Goal: Task Accomplishment & Management: Manage account settings

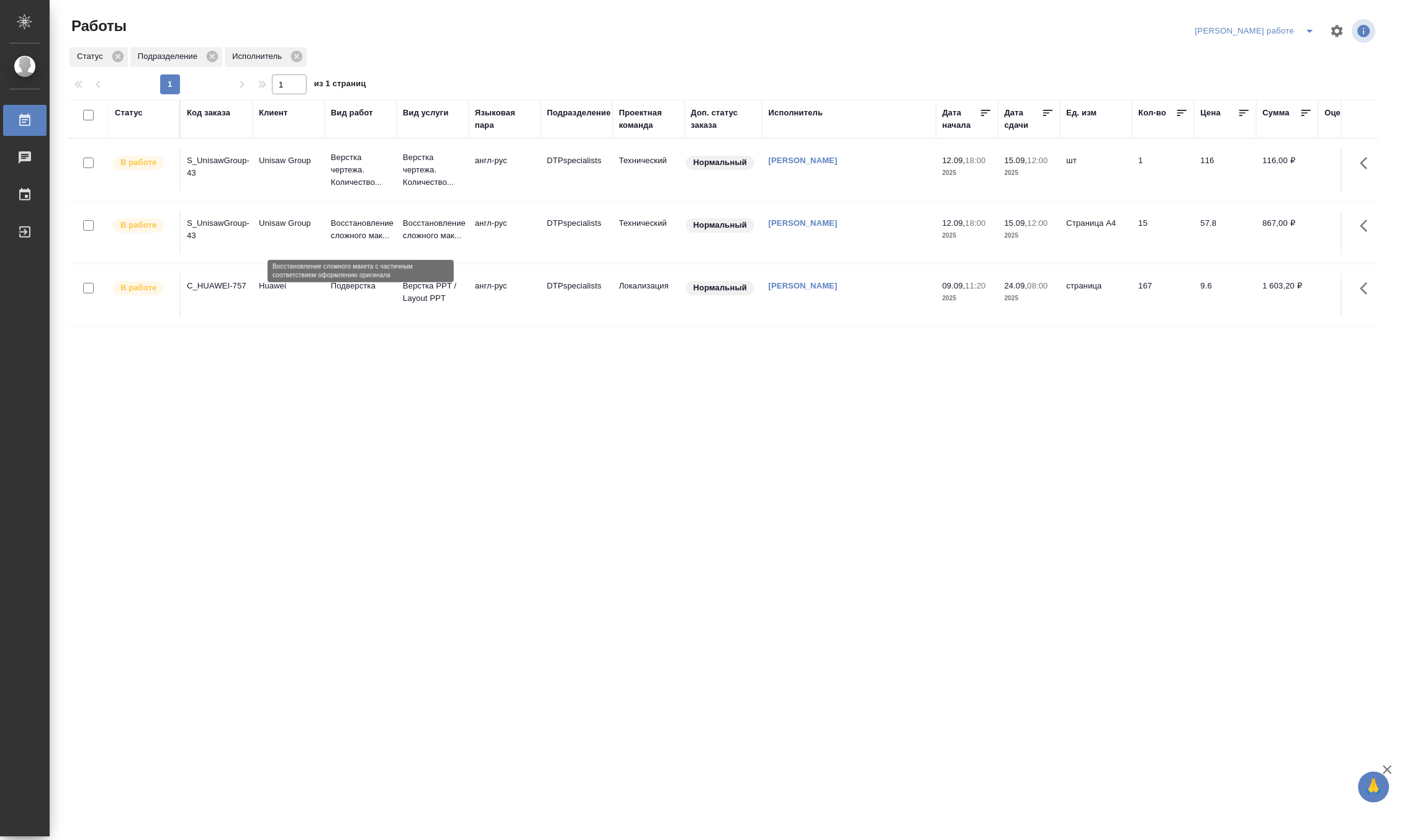
click at [353, 227] on p "Восстановление сложного мак..." at bounding box center [360, 229] width 60 height 25
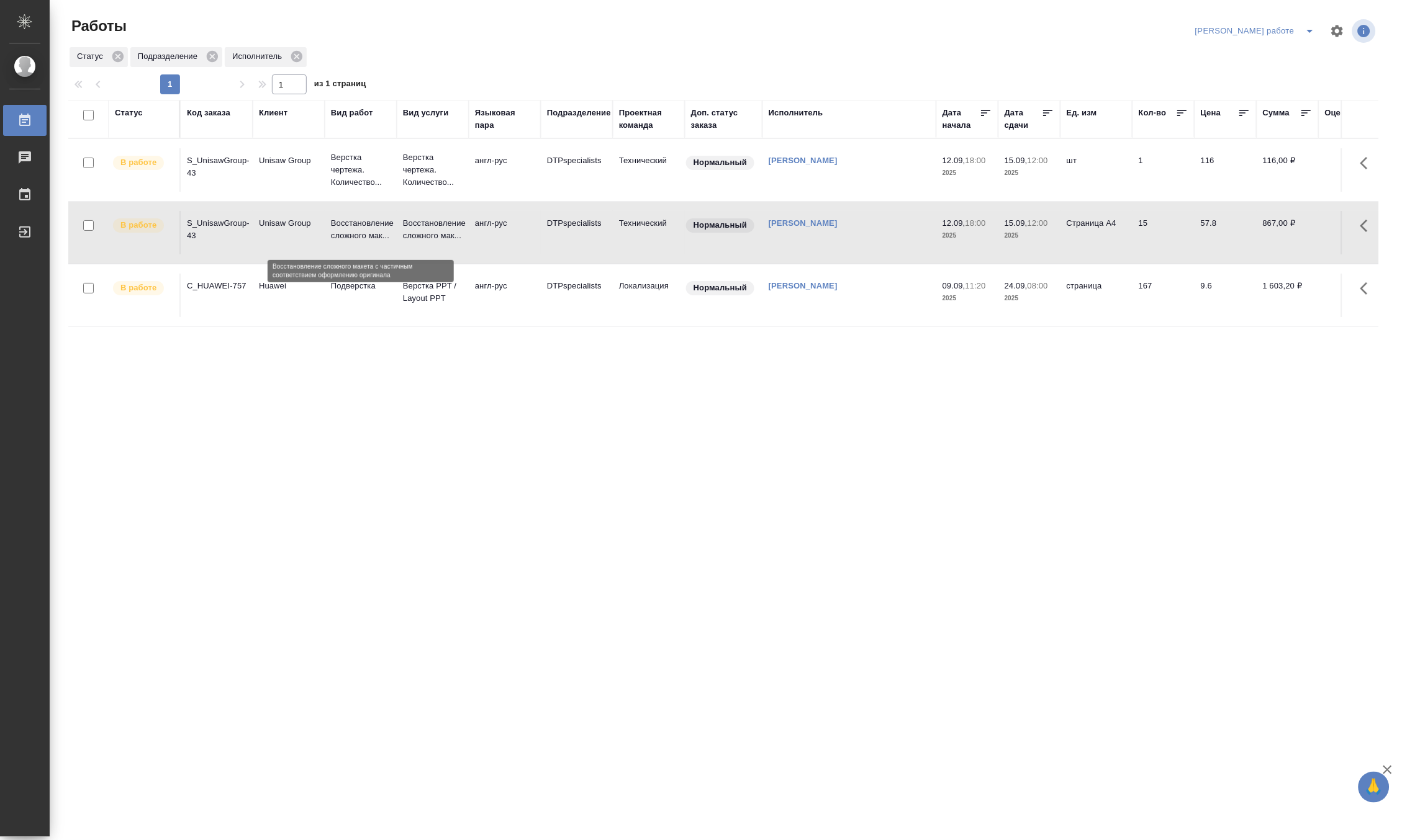
click at [353, 227] on p "Восстановление сложного мак..." at bounding box center [360, 229] width 60 height 25
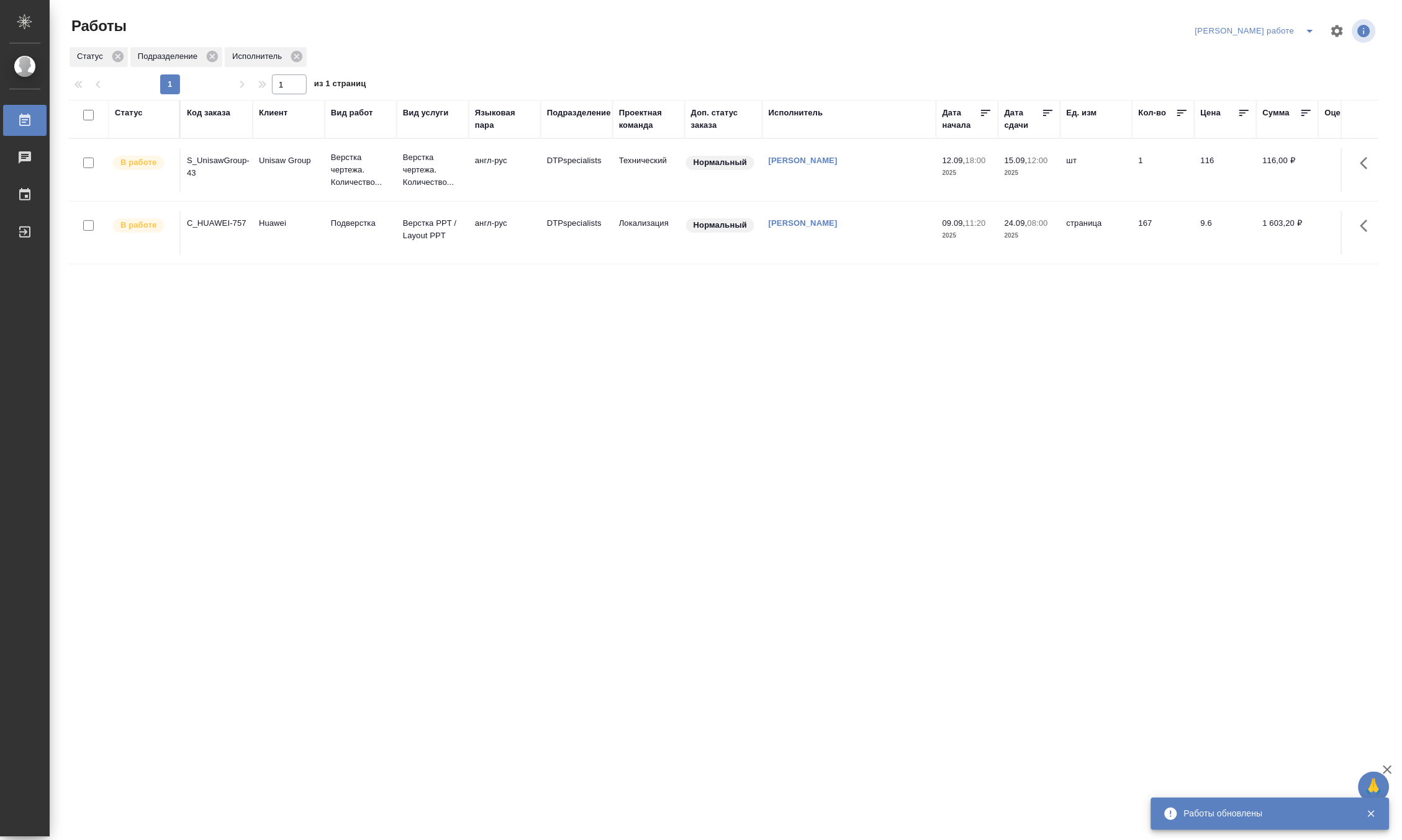
click at [348, 182] on p "Верстка чертежа. Количество..." at bounding box center [360, 170] width 60 height 37
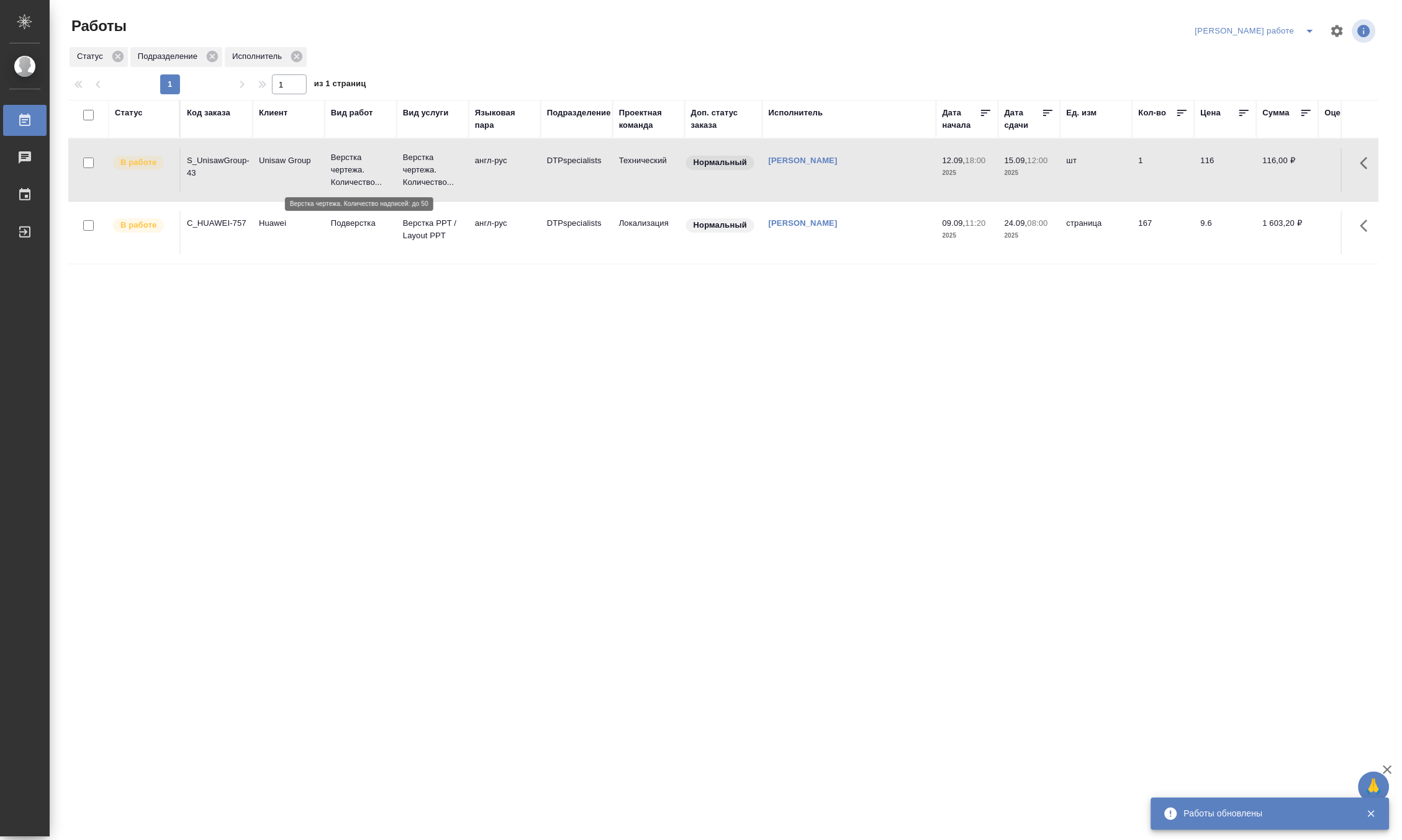
click at [348, 182] on p "Верстка чертежа. Количество..." at bounding box center [360, 170] width 60 height 37
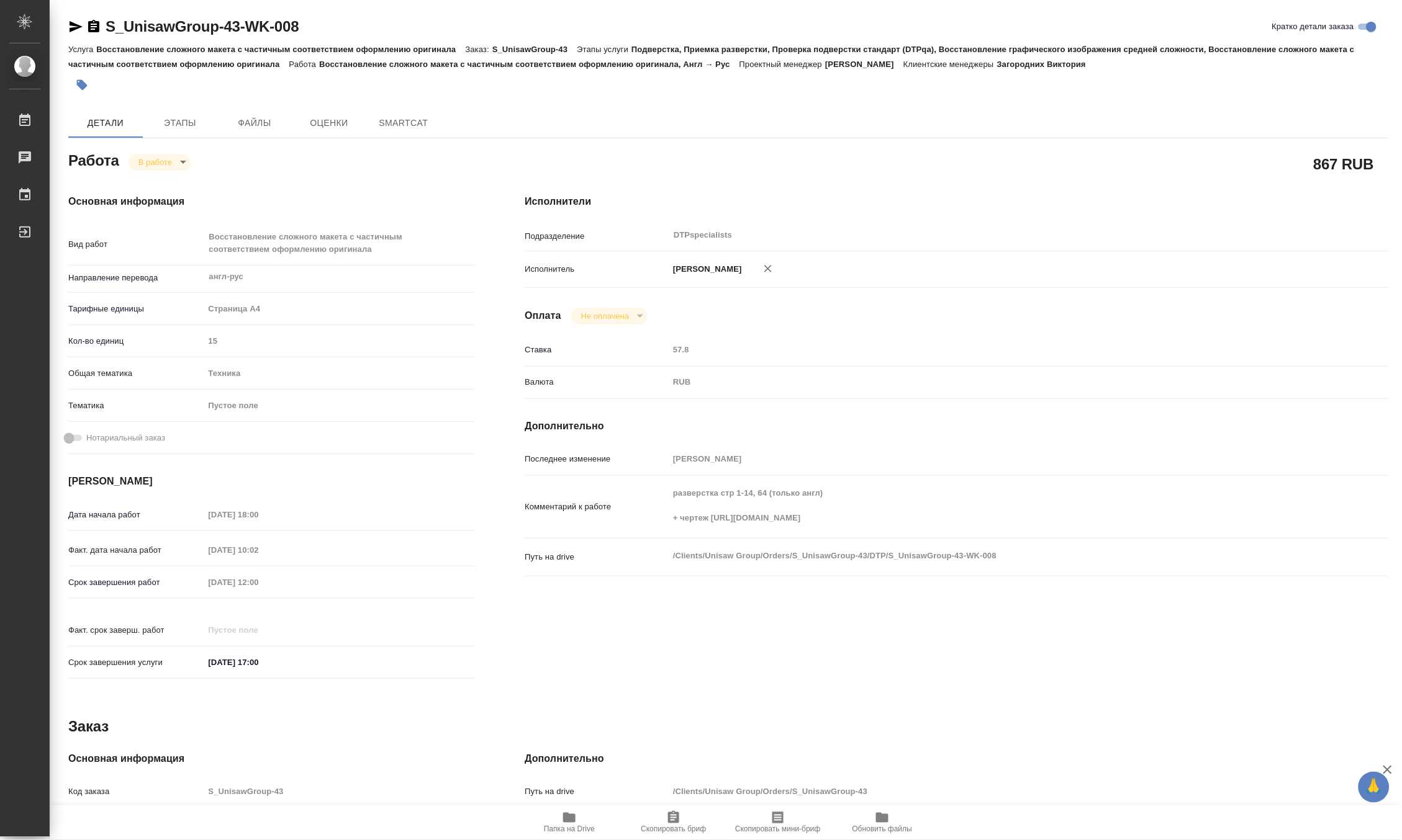
type textarea "x"
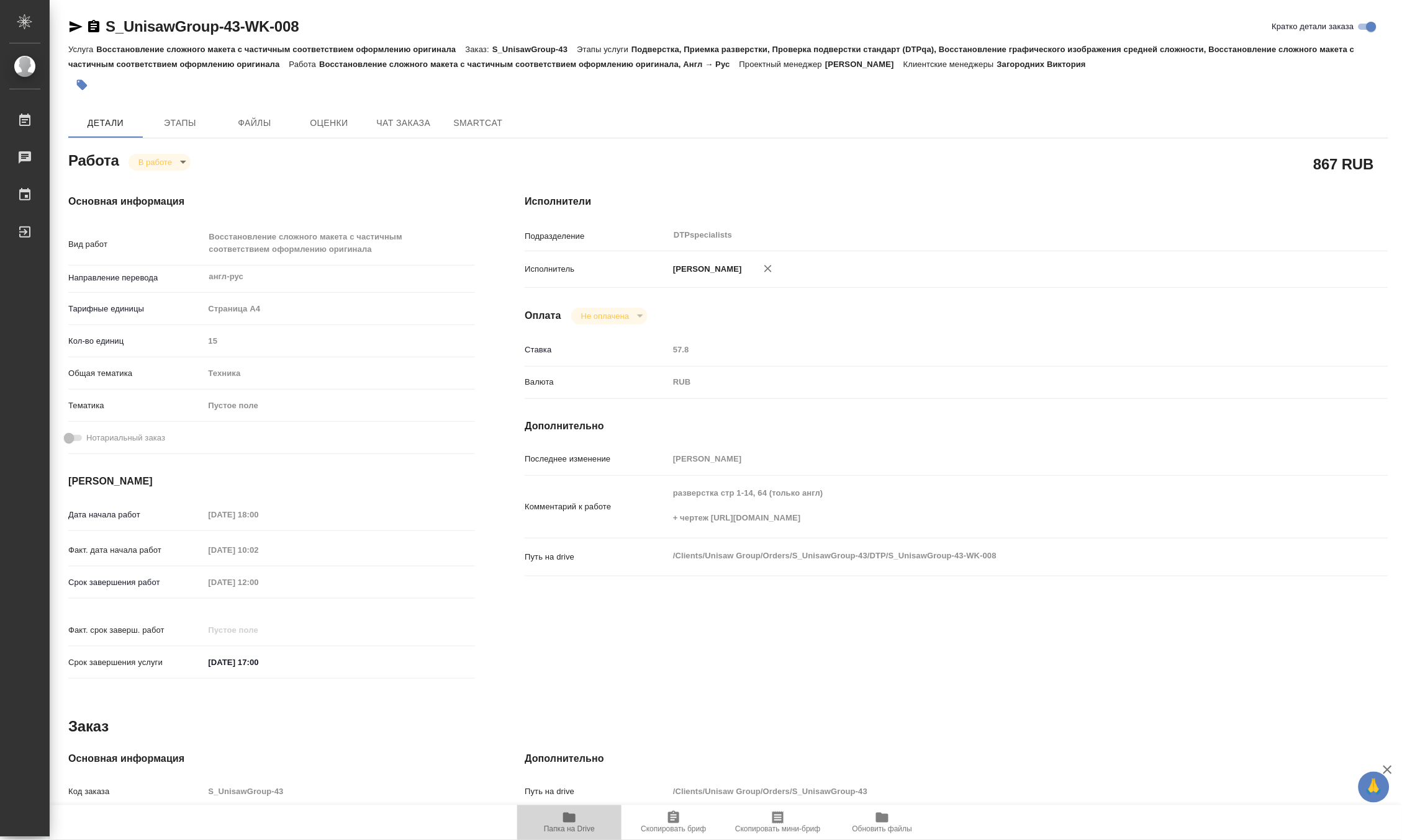
click at [569, 829] on span "Папка на Drive" at bounding box center [569, 829] width 51 height 9
type textarea "x"
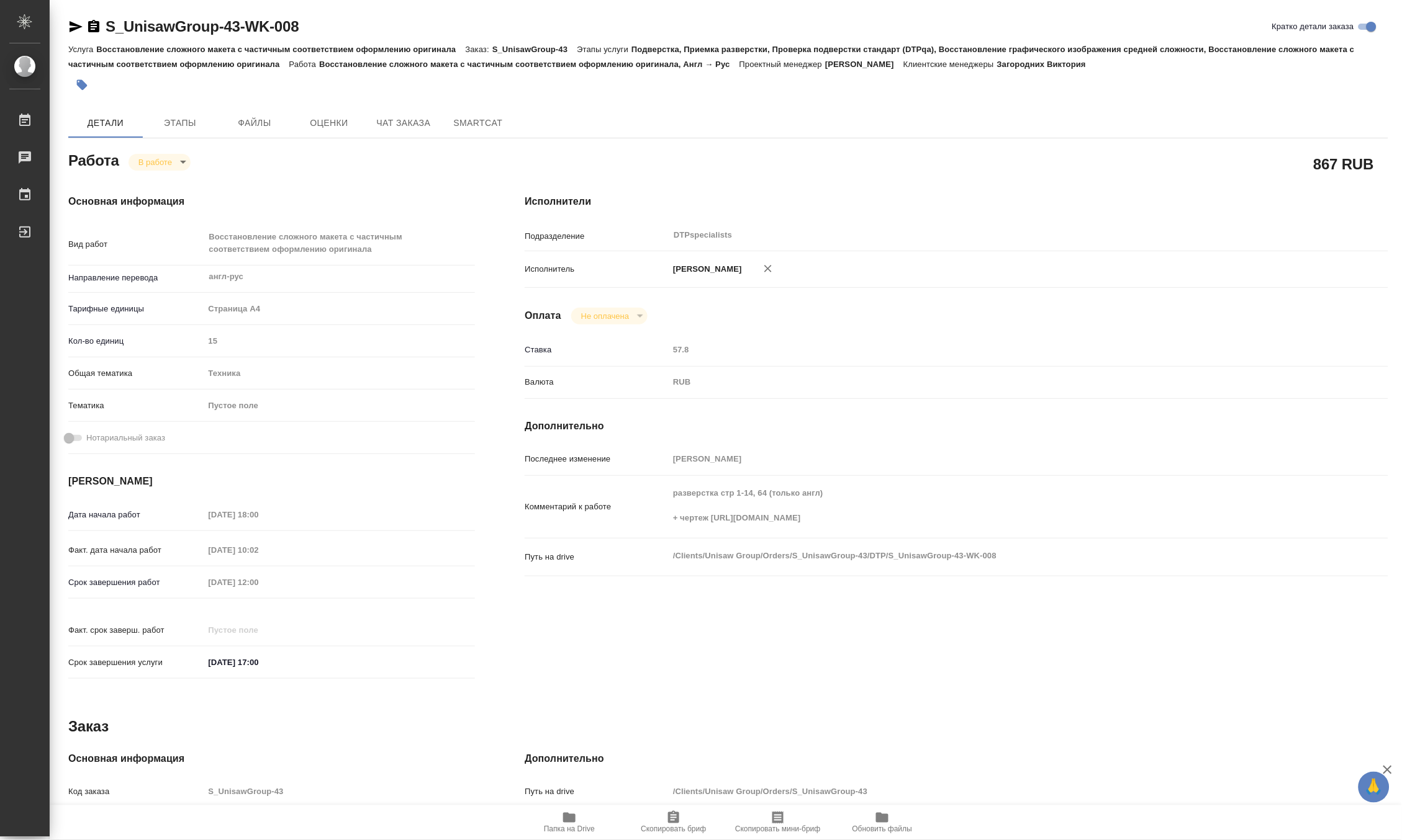
type textarea "x"
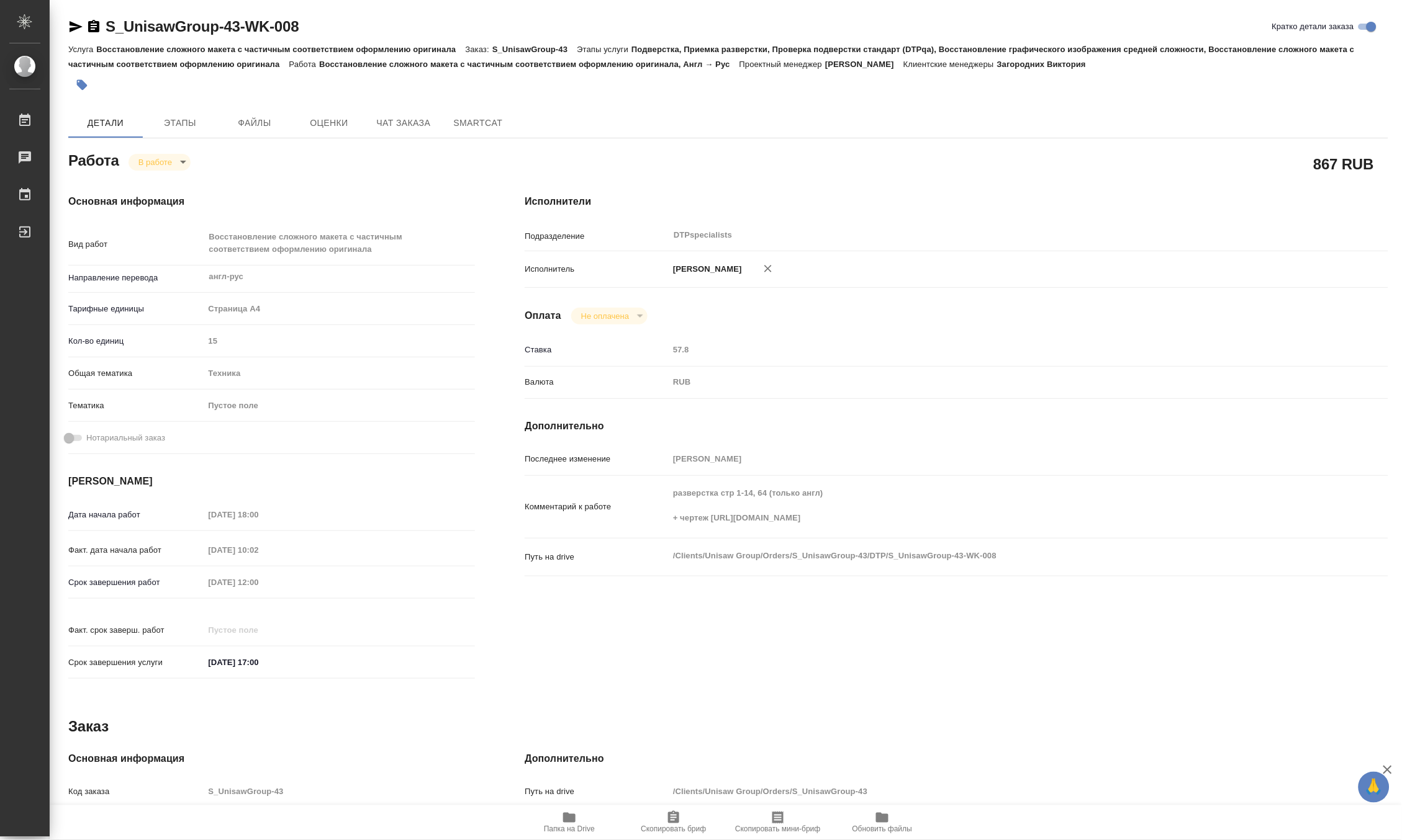
type textarea "x"
click at [146, 158] on body "🙏 .cls-1 fill:#fff; AWATERA [PERSON_NAME] Работы 0 Чаты График Выйти S_UnisawGr…" at bounding box center [701, 420] width 1402 height 840
click at [147, 179] on button "Выполнен" at bounding box center [161, 183] width 45 height 14
type textarea "x"
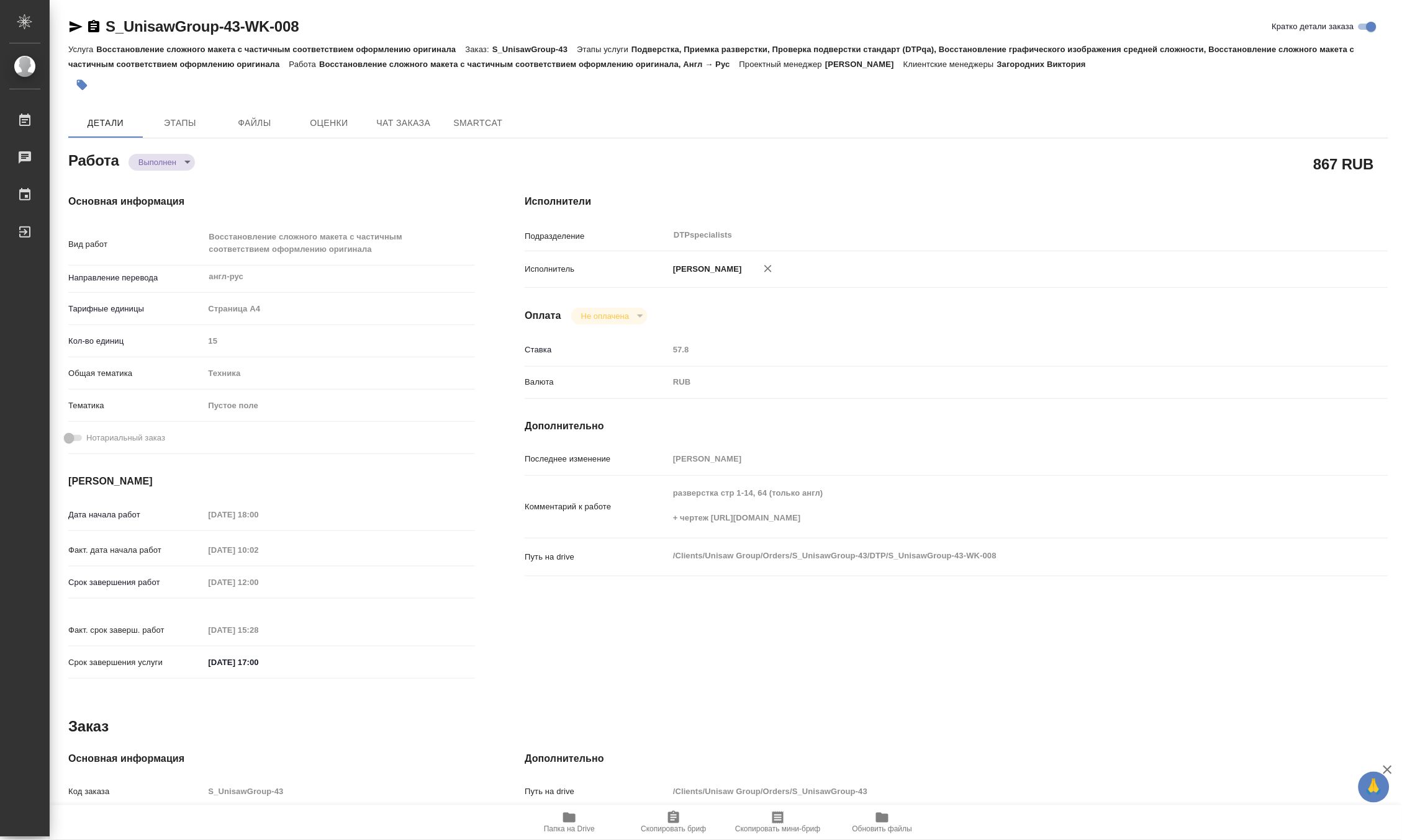
type textarea "x"
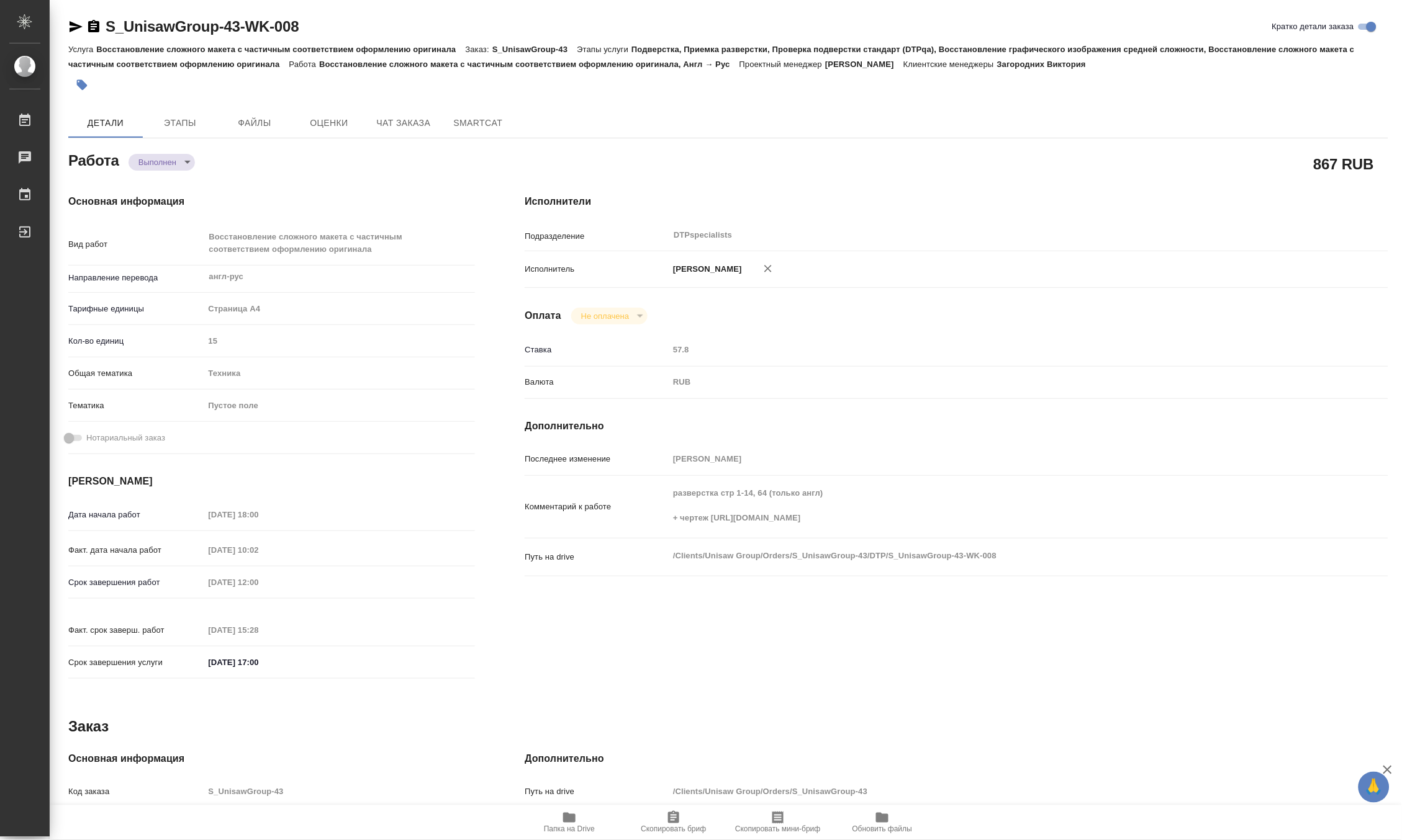
type textarea "x"
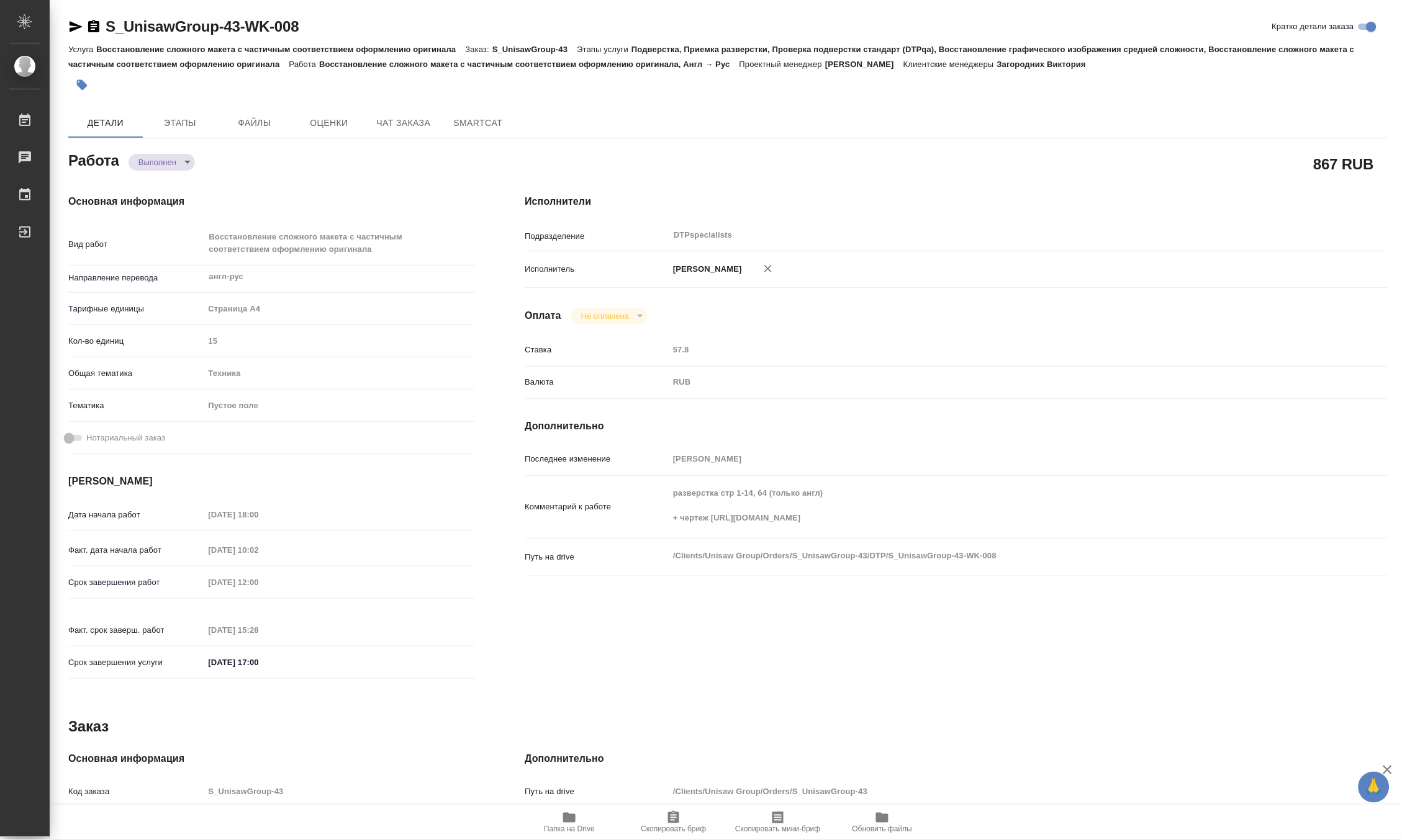
type textarea "x"
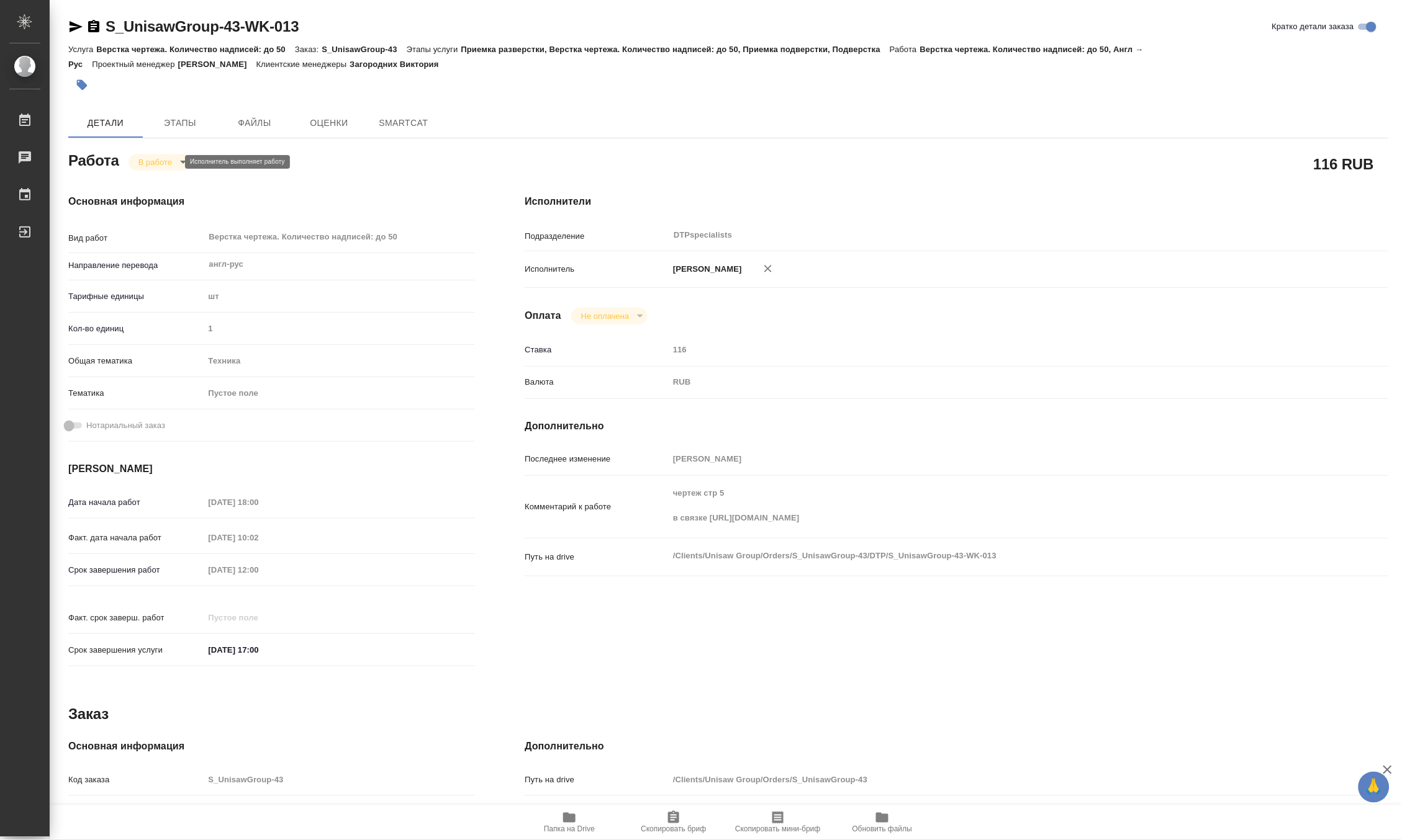
click at [141, 160] on body "🙏 .cls-1 fill:#fff; AWATERA Matveeva Maria Работы Чаты График Выйти S_UnisawGro…" at bounding box center [701, 420] width 1402 height 840
click at [142, 178] on button "Выполнен" at bounding box center [161, 183] width 45 height 14
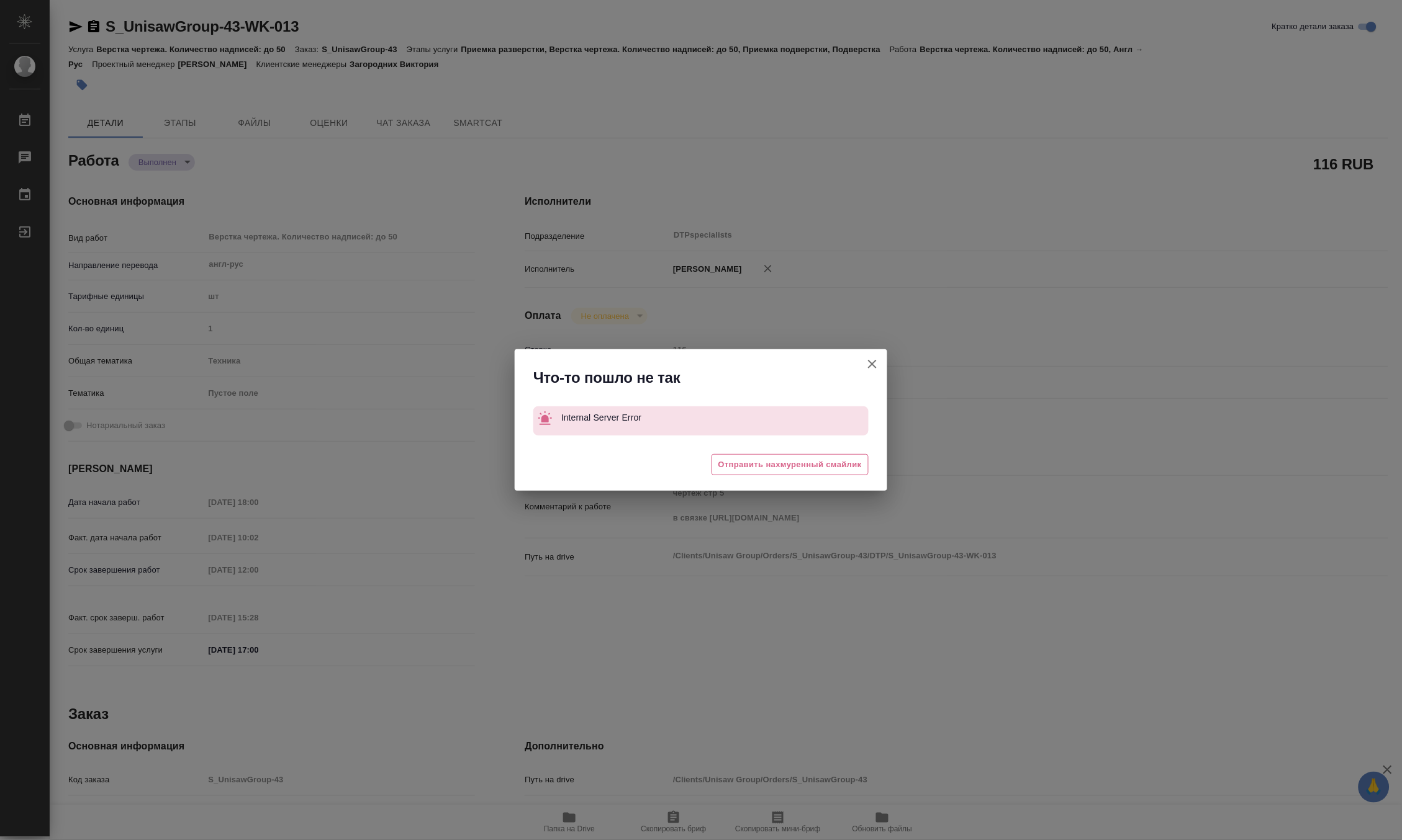
type textarea "x"
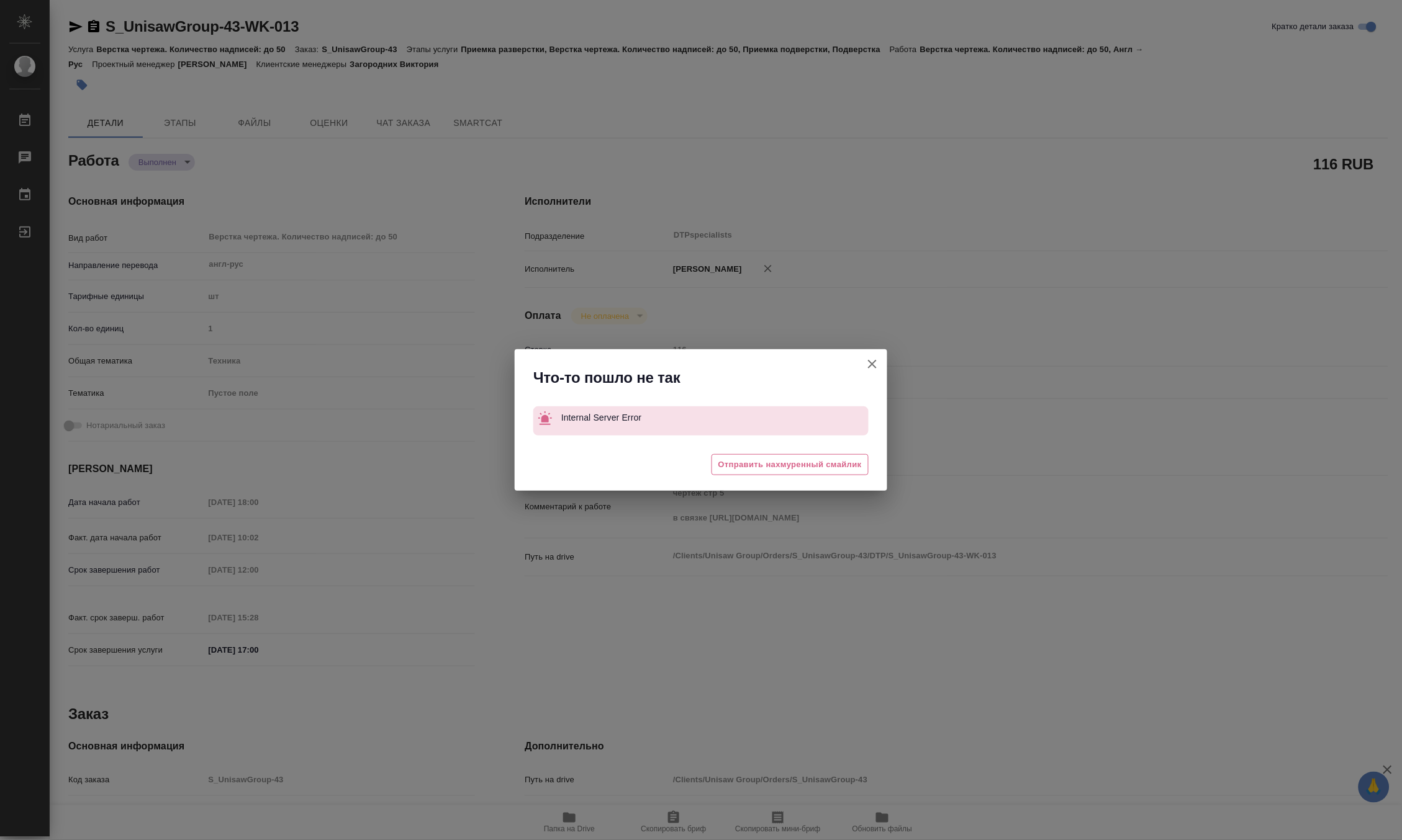
type textarea "x"
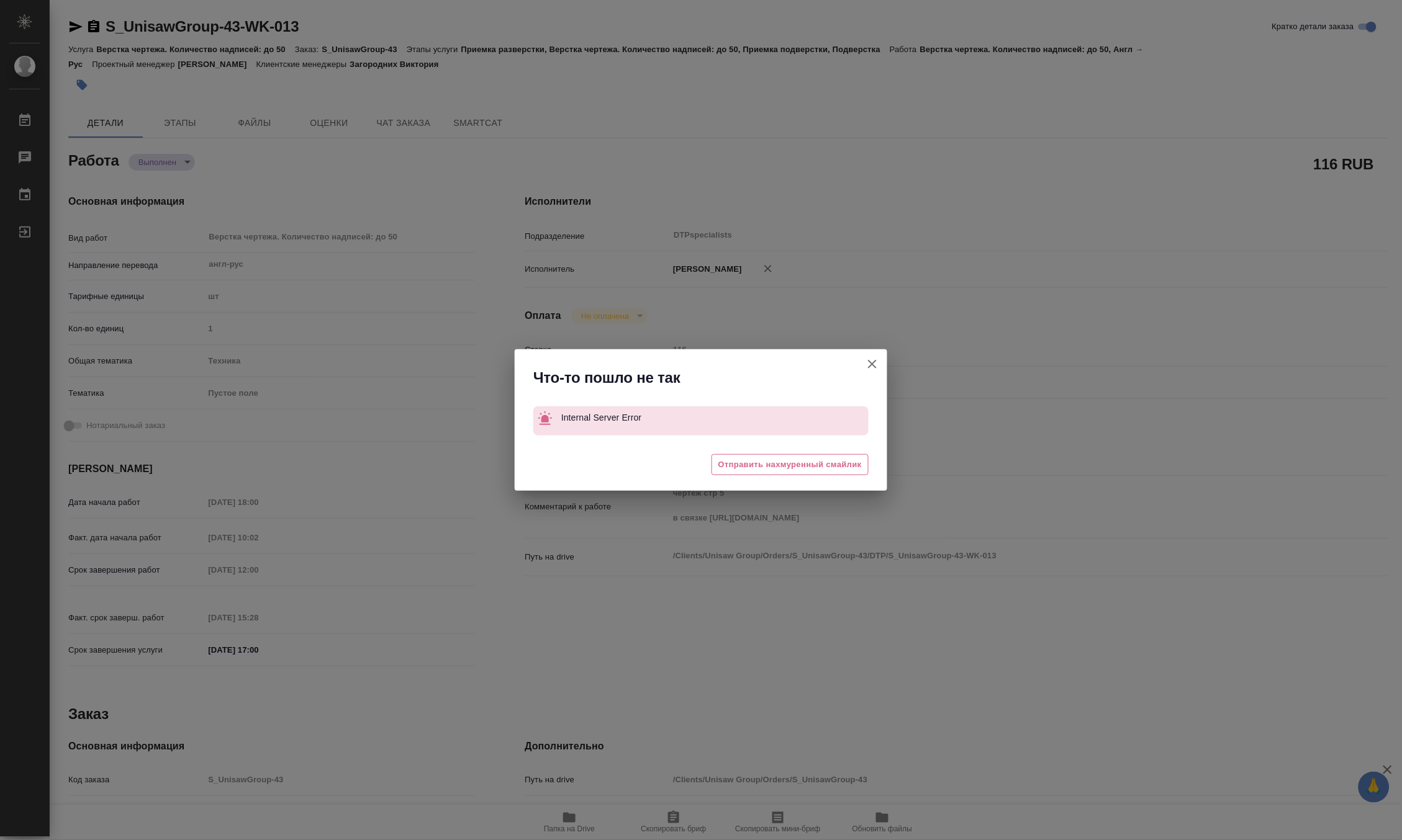
click at [868, 364] on icon "button" at bounding box center [872, 365] width 15 height 15
type textarea "x"
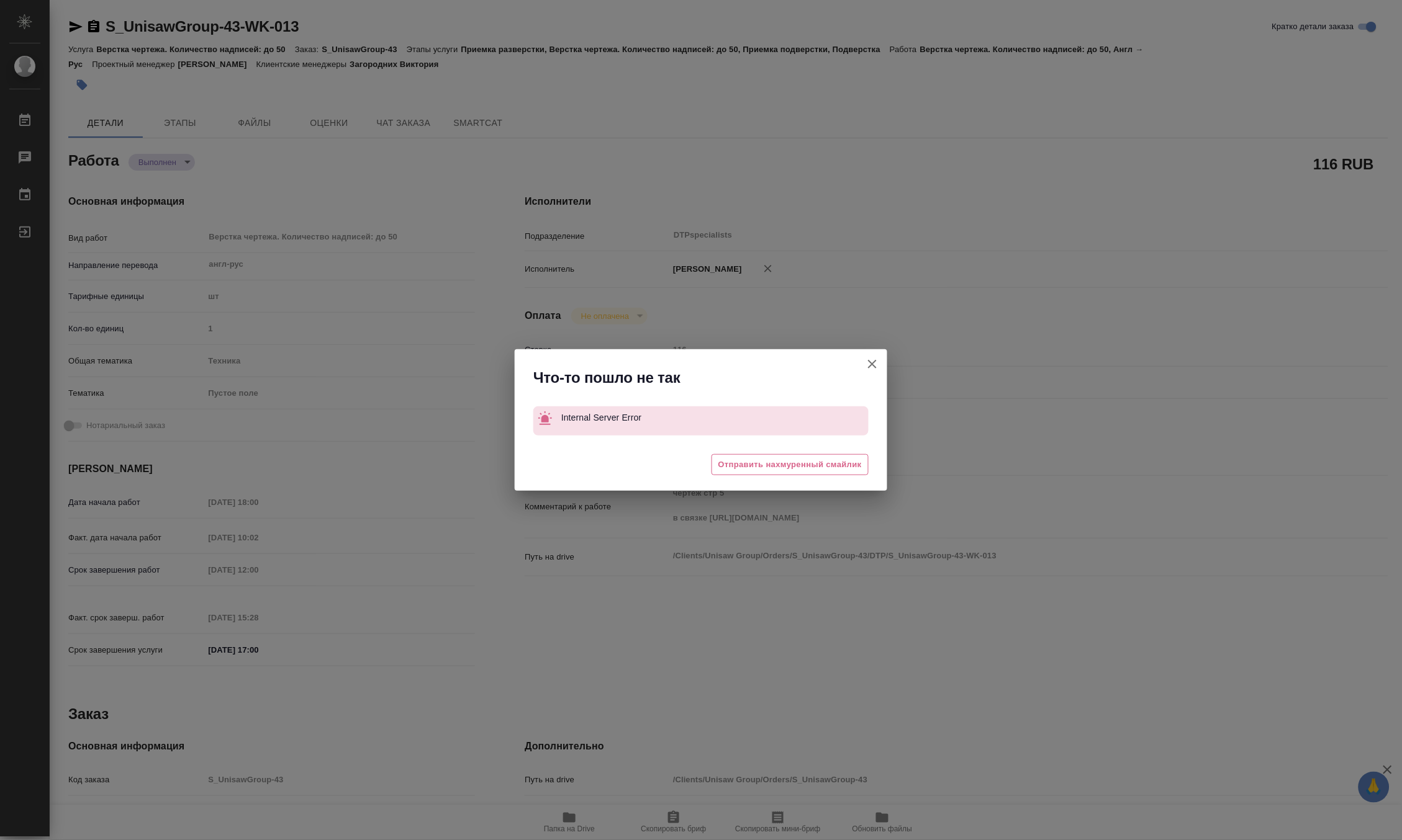
type textarea "x"
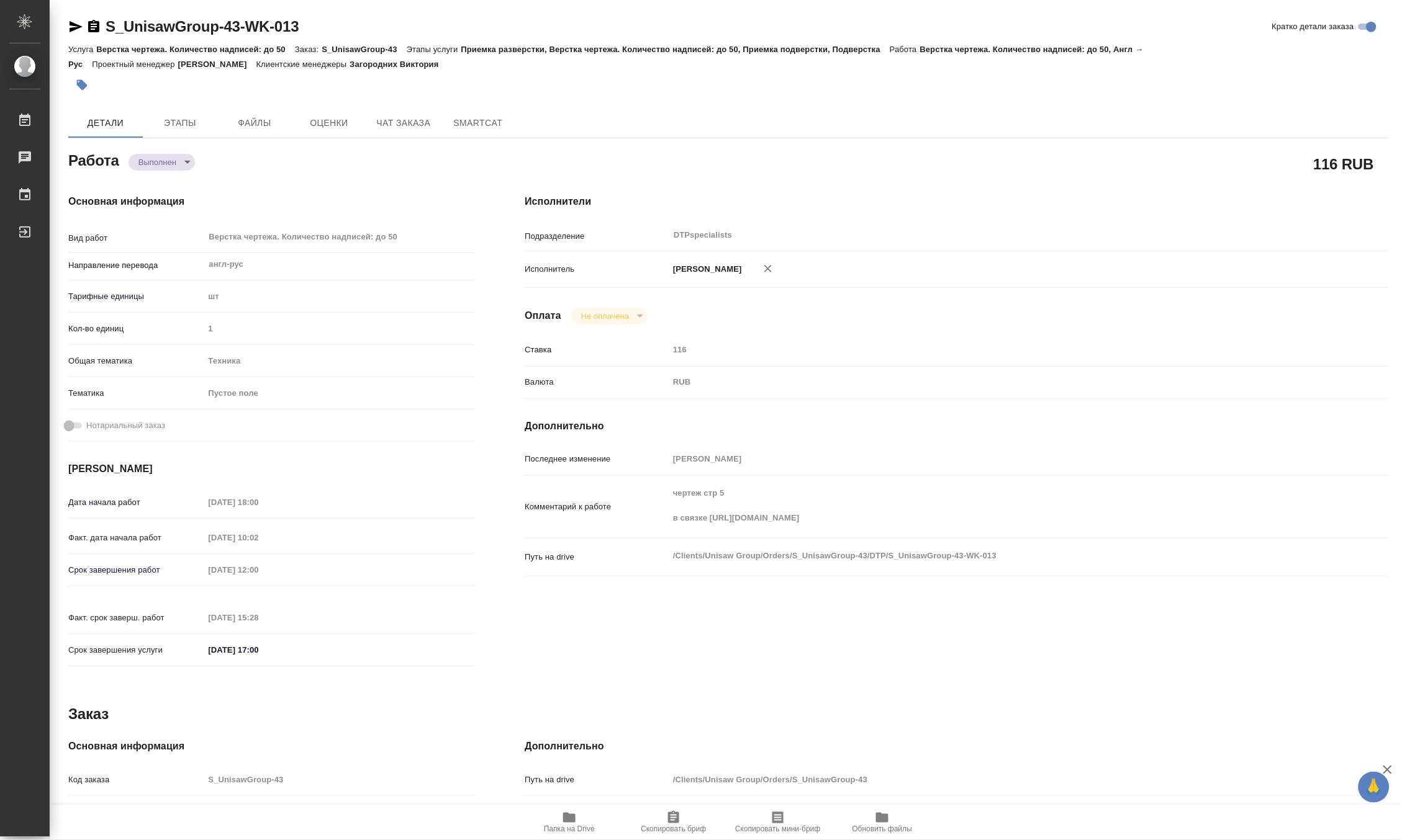
type textarea "x"
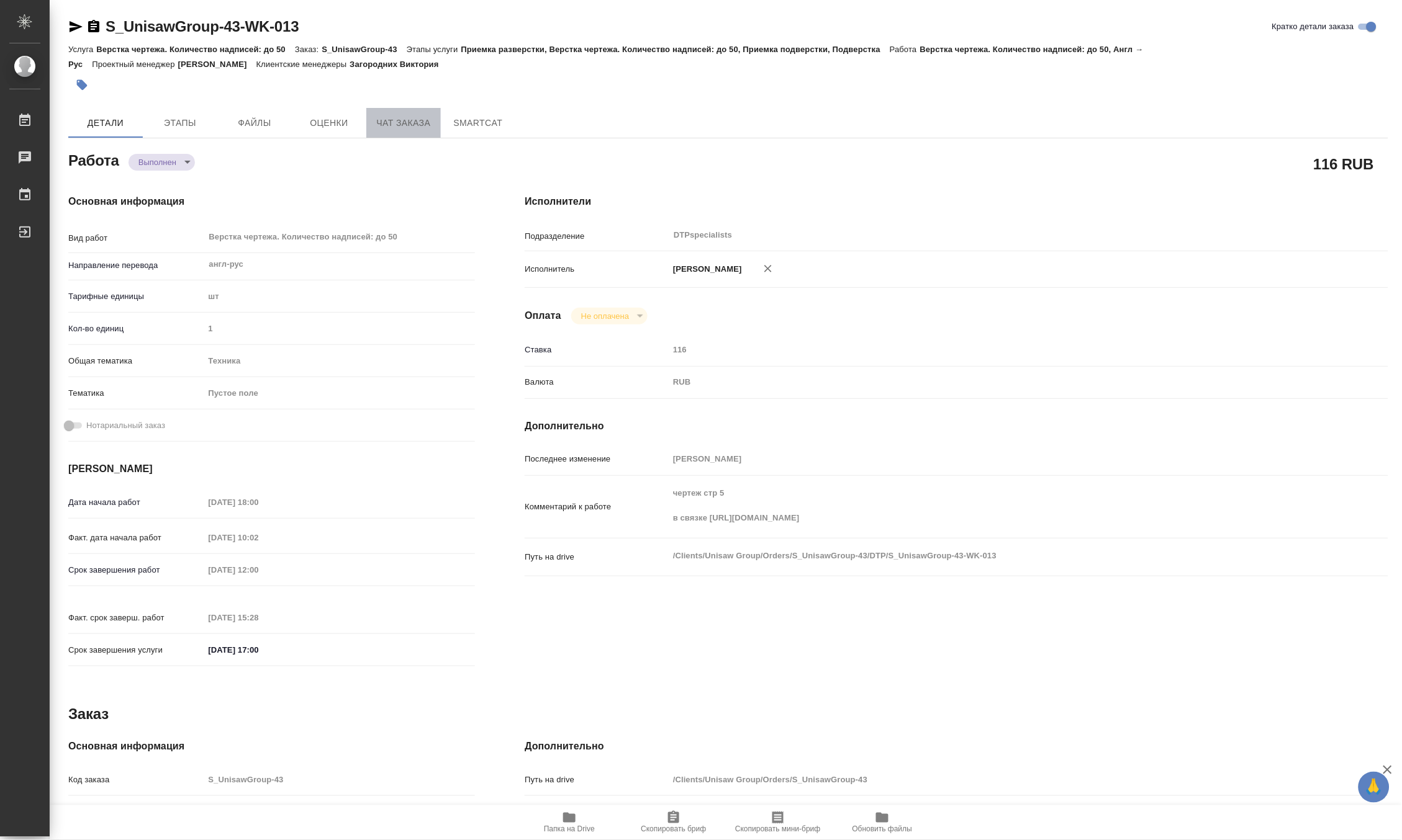
click at [399, 130] on span "Чат заказа" at bounding box center [403, 123] width 60 height 16
